Goal: Navigation & Orientation: Find specific page/section

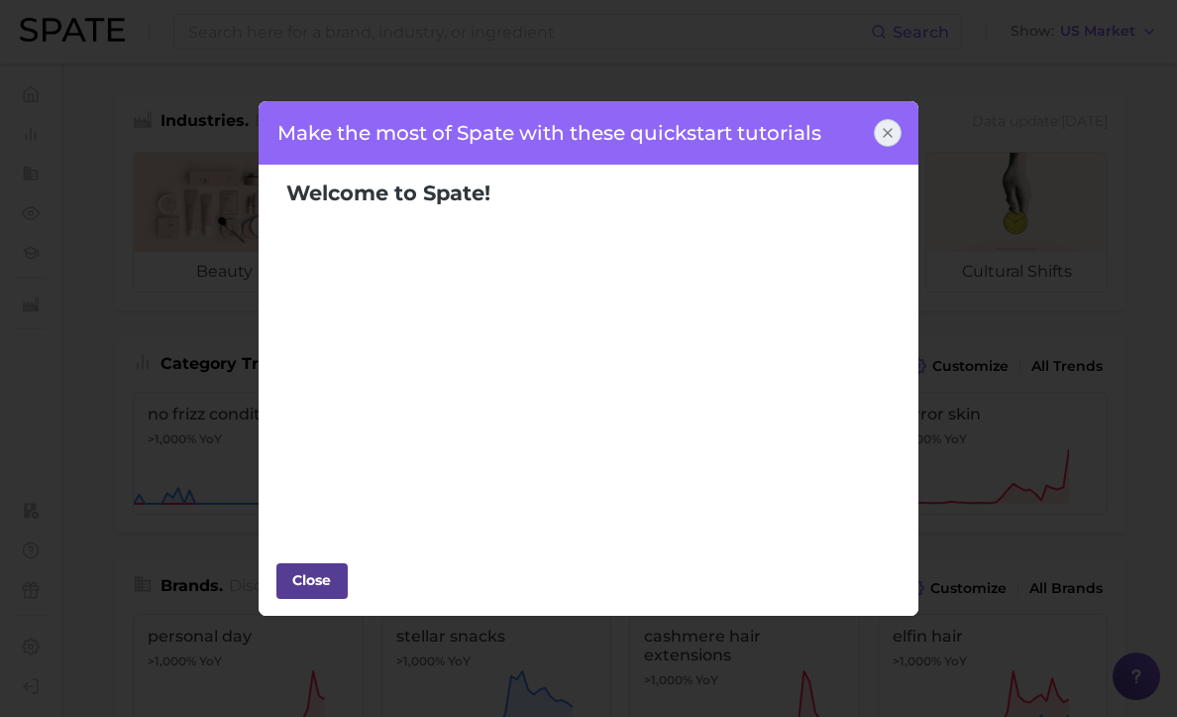
click at [323, 568] on div "Close" at bounding box center [311, 580] width 59 height 30
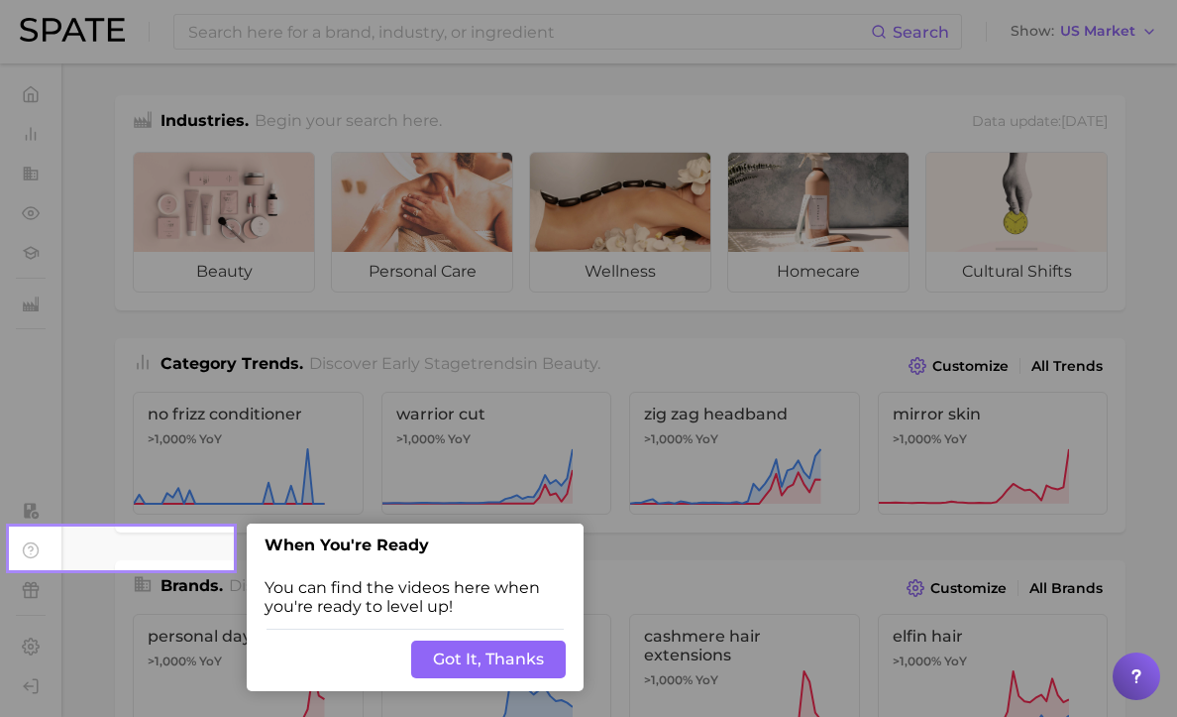
click at [520, 663] on button "Got It, Thanks" at bounding box center [488, 659] width 155 height 38
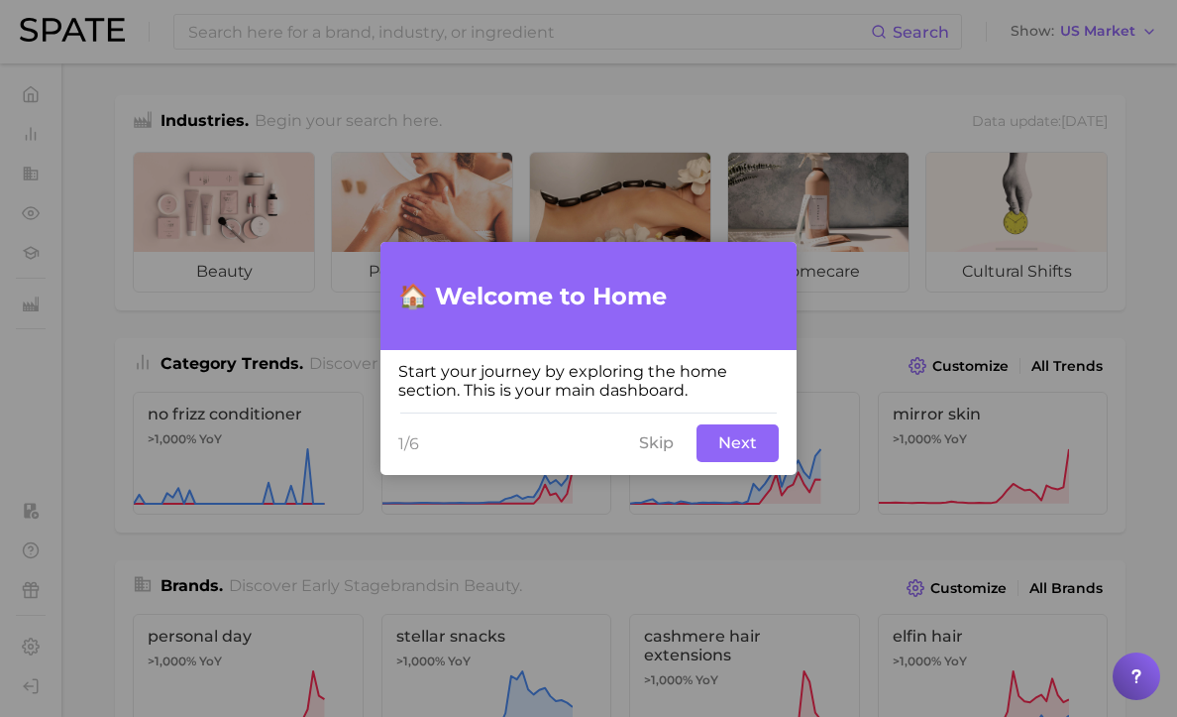
click at [747, 454] on button "Next" at bounding box center [738, 443] width 82 height 38
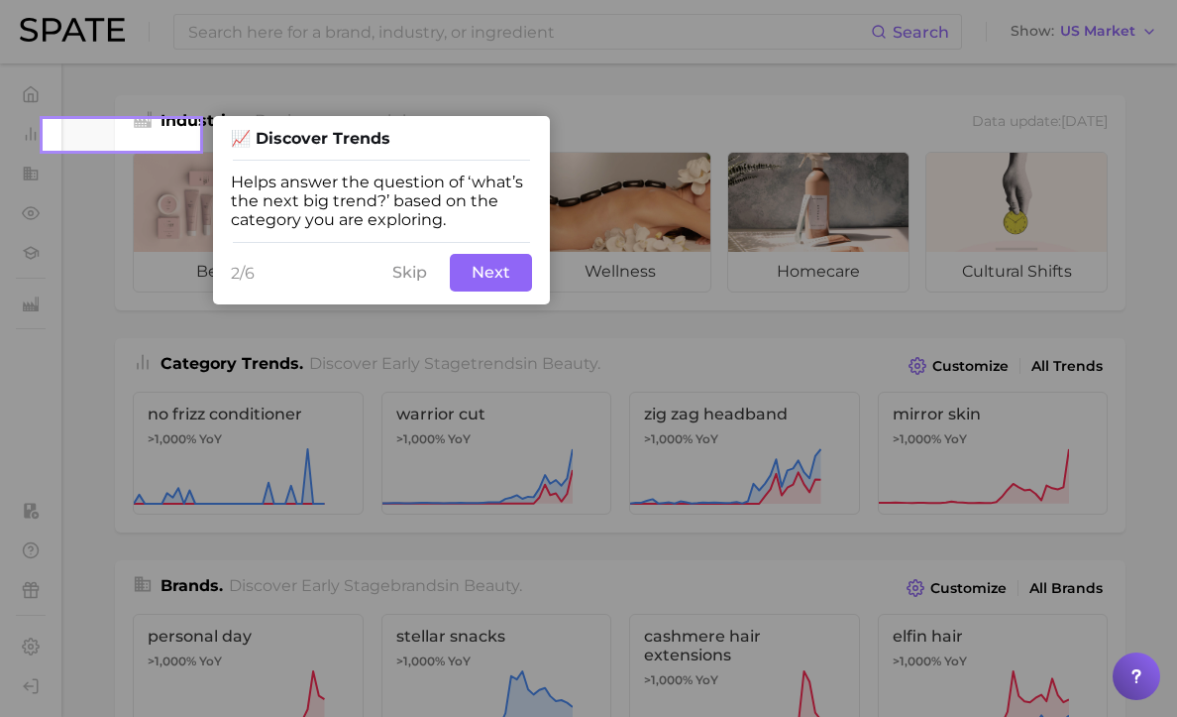
click at [478, 283] on button "Next" at bounding box center [491, 273] width 82 height 38
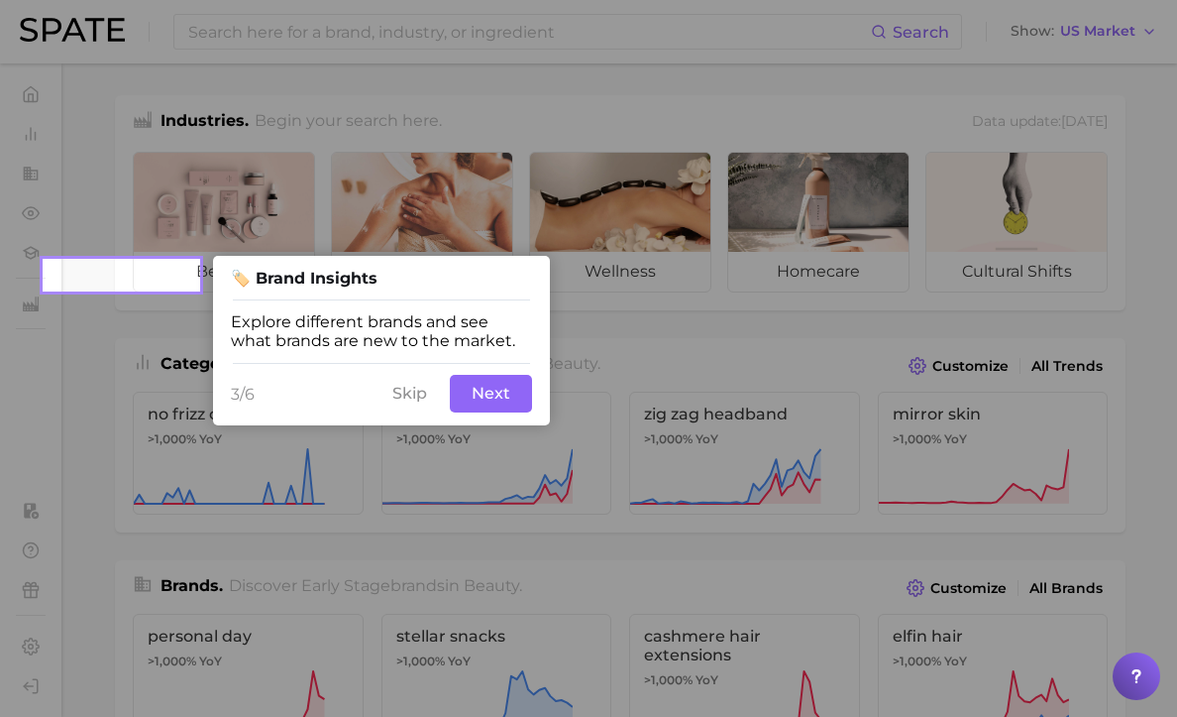
click at [480, 386] on button "Next" at bounding box center [491, 394] width 82 height 38
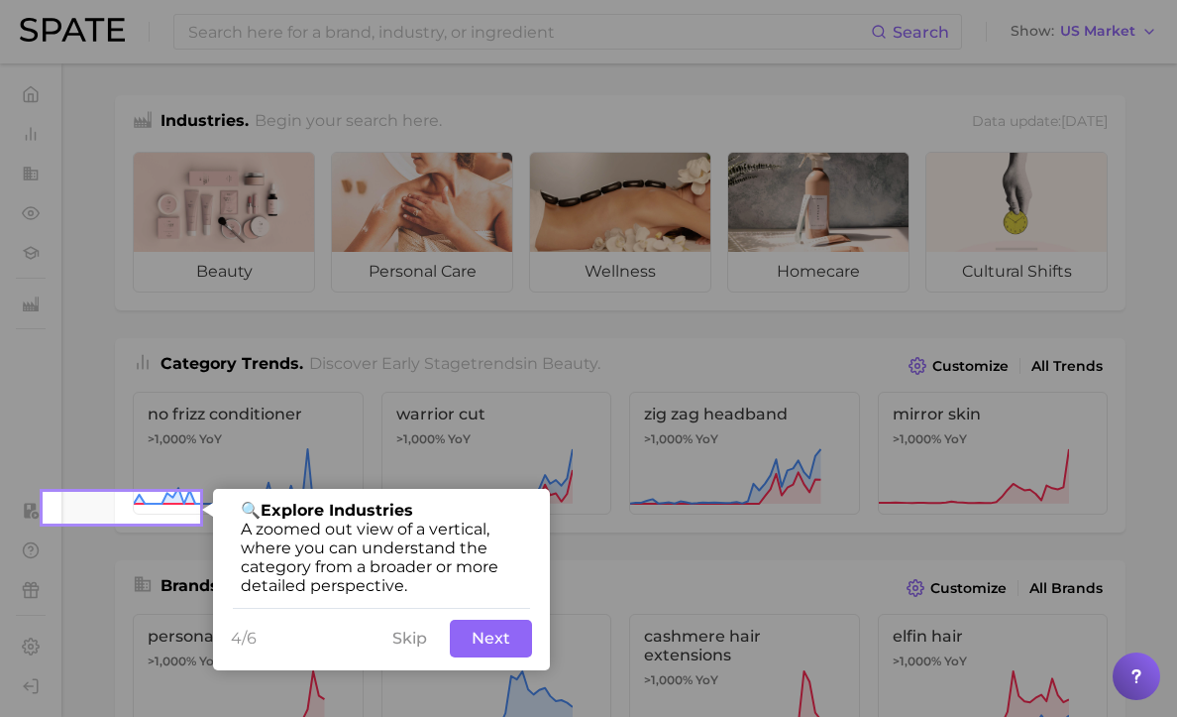
click at [422, 632] on button "Skip" at bounding box center [410, 638] width 58 height 38
